Goal: Task Accomplishment & Management: Use online tool/utility

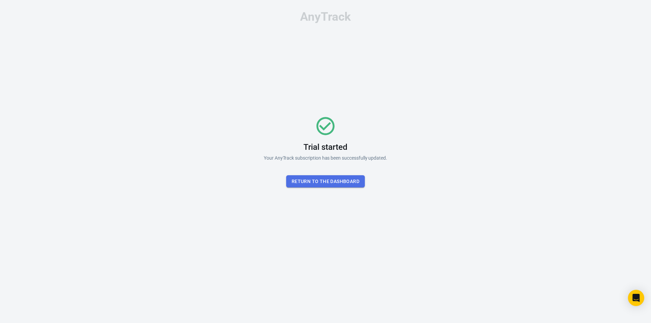
click at [329, 184] on button "Return To the dashboard" at bounding box center [325, 181] width 79 height 13
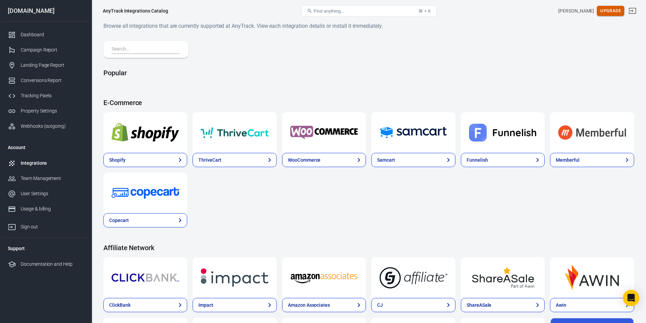
click at [609, 13] on button "Upgrade" at bounding box center [609, 11] width 27 height 11
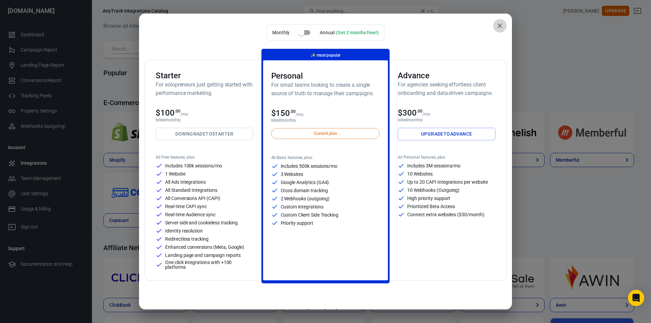
click at [497, 25] on icon "close" at bounding box center [499, 26] width 8 height 8
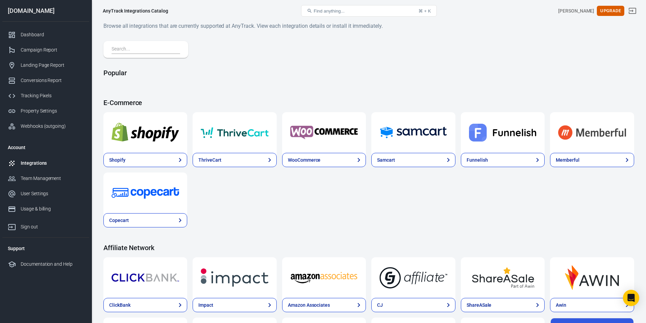
click at [355, 9] on button "Find anything... ⌘ + K" at bounding box center [369, 11] width 136 height 12
click at [383, 11] on button "Find anything... ⌘ + K" at bounding box center [369, 11] width 136 height 12
click at [324, 10] on span "Find anything..." at bounding box center [328, 10] width 31 height 5
click at [316, 11] on span "Find anything..." at bounding box center [328, 10] width 31 height 5
click at [126, 46] on input "text" at bounding box center [144, 49] width 66 height 9
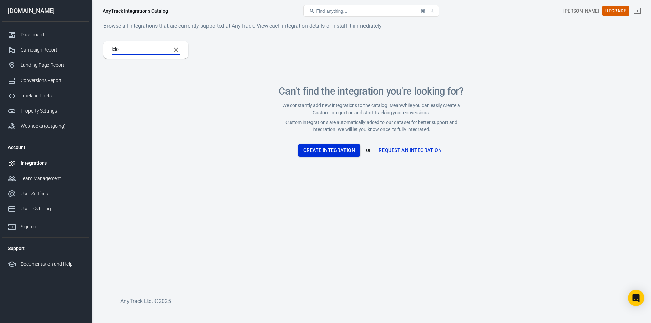
type input "lelo"
click at [346, 150] on button "Create Integration" at bounding box center [329, 150] width 62 height 13
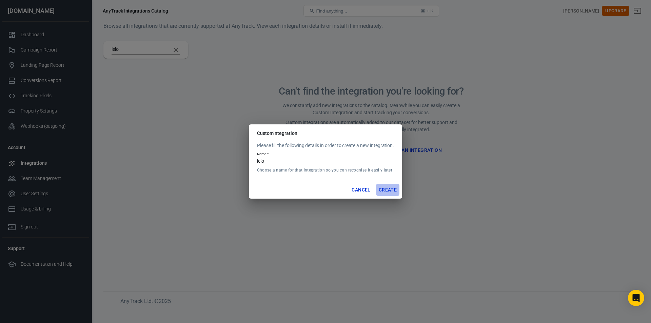
click at [395, 189] on button "Create" at bounding box center [387, 190] width 23 height 13
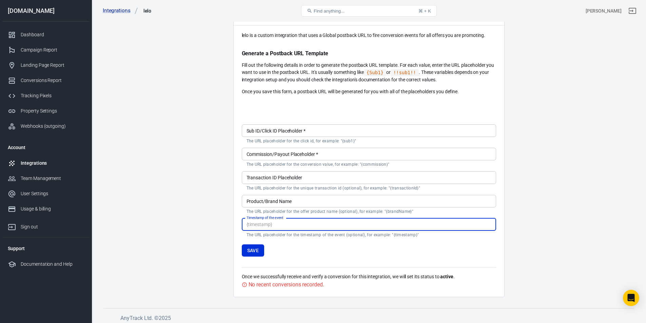
scroll to position [50, 0]
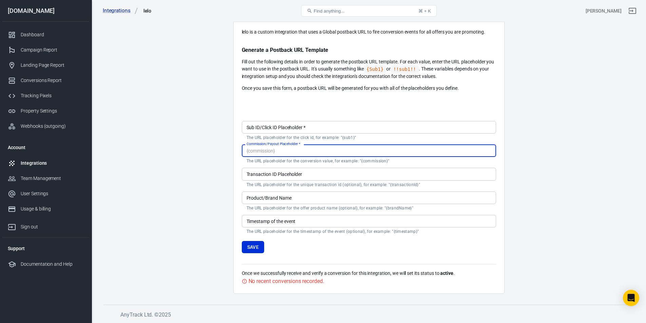
click at [341, 154] on input "Commission/Payout Placeholder   *" at bounding box center [369, 150] width 254 height 13
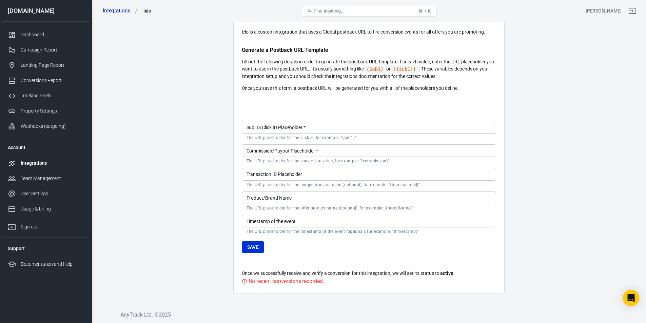
click at [572, 146] on main "Integration Events Log Settings Custom Integration lelo is a custom integration…" at bounding box center [368, 129] width 530 height 327
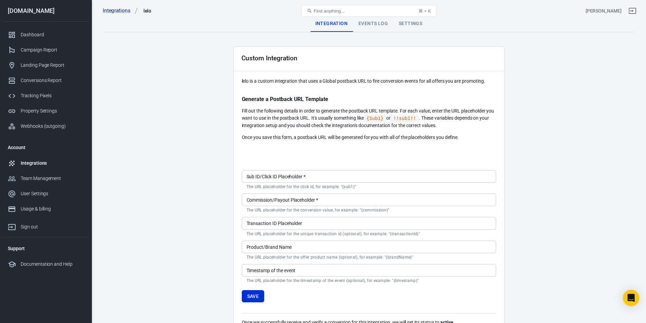
scroll to position [0, 0]
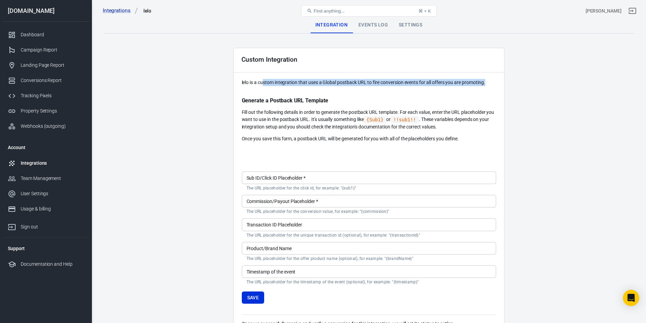
drag, startPoint x: 264, startPoint y: 79, endPoint x: 494, endPoint y: 78, distance: 230.4
click at [494, 78] on div "Custom Integration lelo is a custom integration that uses a Global postback URL…" at bounding box center [368, 196] width 271 height 297
click at [494, 79] on p "lelo is a custom integration that uses a Global postback URL to fire conversion…" at bounding box center [369, 82] width 254 height 7
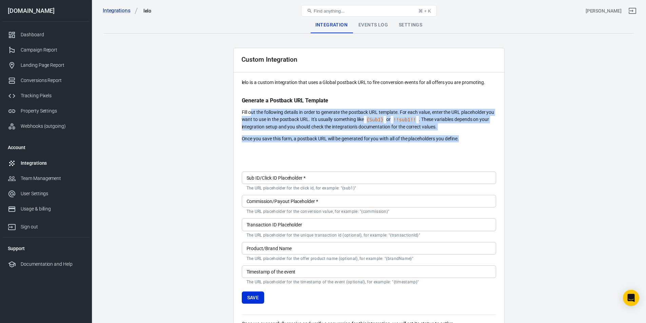
drag, startPoint x: 251, startPoint y: 112, endPoint x: 491, endPoint y: 138, distance: 241.4
click at [491, 138] on div "lelo is a custom integration that uses a Global postback URL to fire conversion…" at bounding box center [369, 110] width 254 height 63
click at [489, 139] on p "Once you save this form, a postback URL will be generated for you with all of t…" at bounding box center [369, 138] width 254 height 7
drag, startPoint x: 255, startPoint y: 116, endPoint x: 478, endPoint y: 139, distance: 224.1
click at [468, 136] on div "lelo is a custom integration that uses a Global postback URL to fire conversion…" at bounding box center [369, 110] width 254 height 63
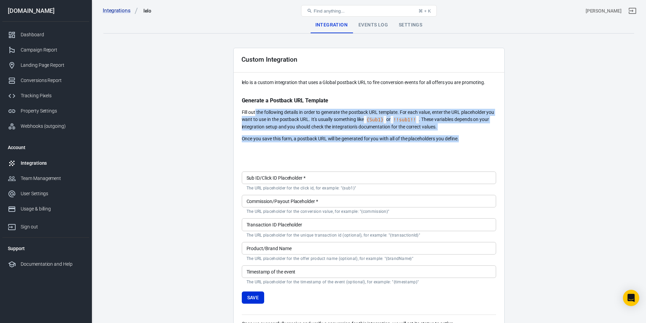
click at [482, 139] on p "Once you save this form, a postback URL will be generated for you with all of t…" at bounding box center [369, 138] width 254 height 7
